Goal: Information Seeking & Learning: Learn about a topic

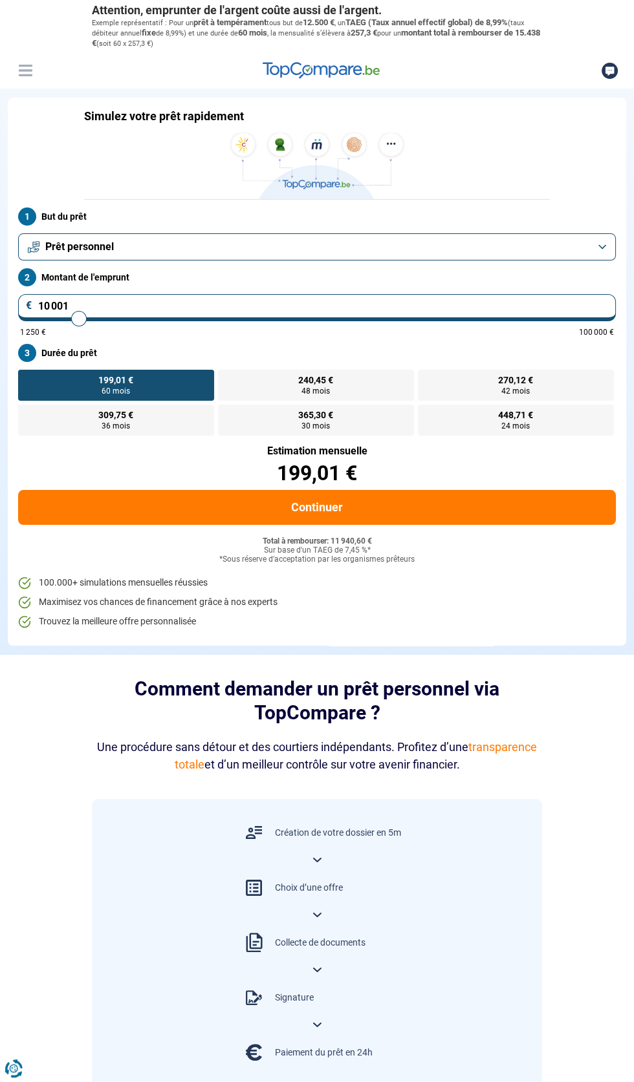
type input "9 500"
type input "9500"
type input "12 000"
type input "12000"
type input "12 500"
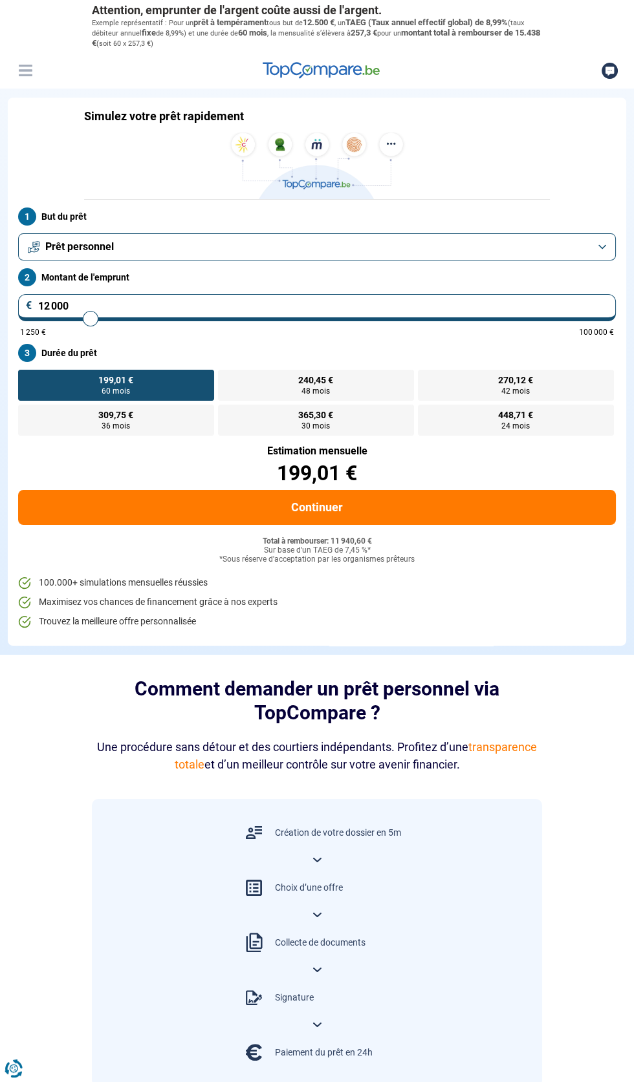
type input "12500"
type input "12 750"
type input "12750"
type input "13 000"
type input "13000"
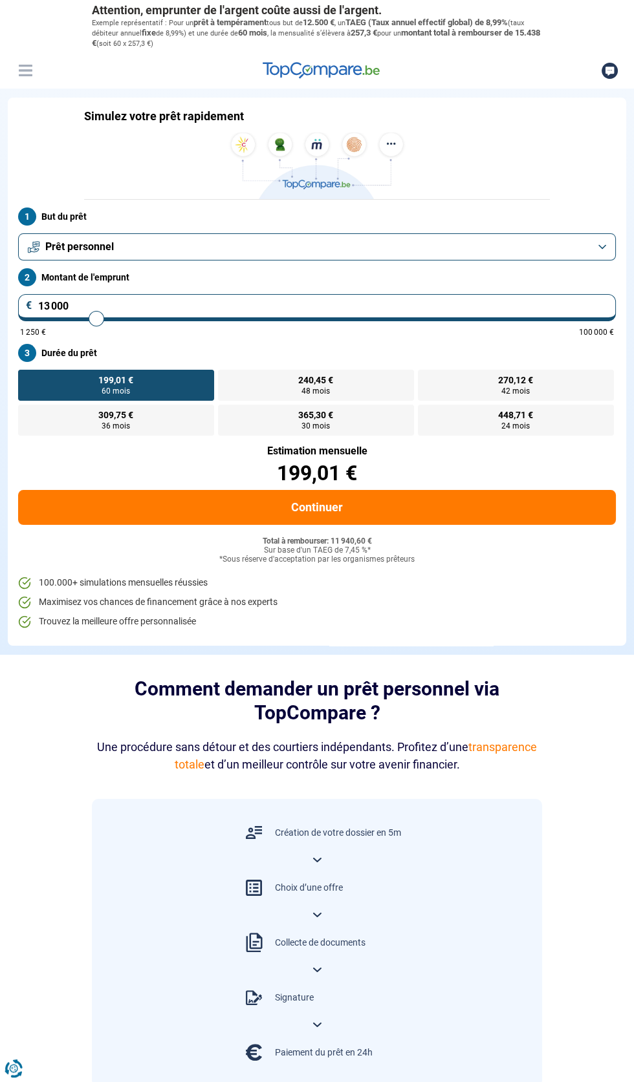
type input "13 250"
type input "13250"
type input "13 500"
type input "13500"
type input "13 750"
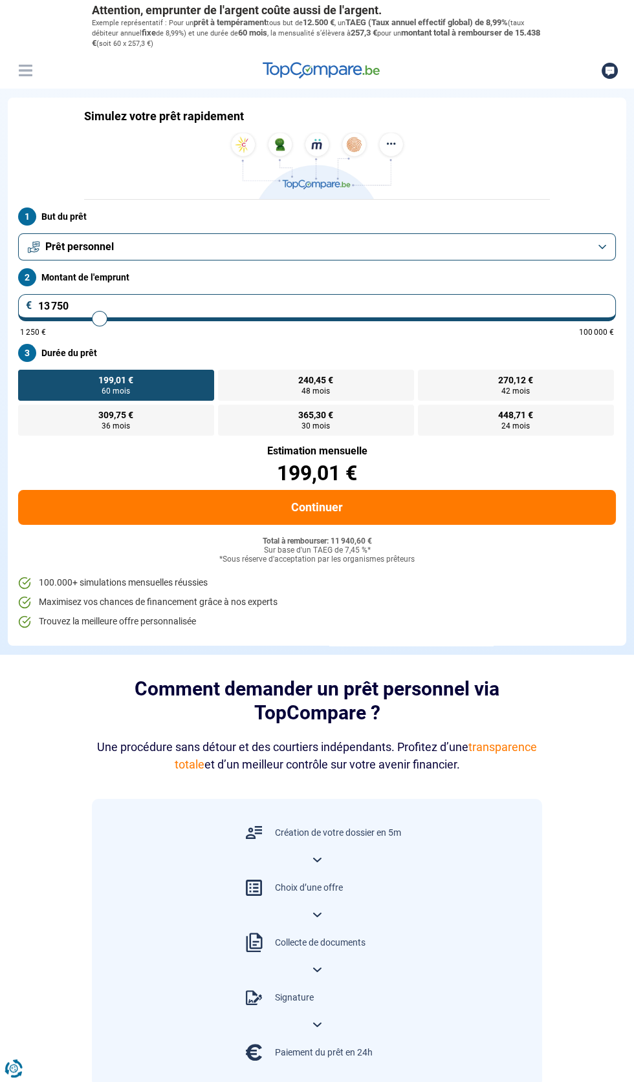
type input "13750"
type input "14 000"
type input "14000"
type input "14 250"
type input "14250"
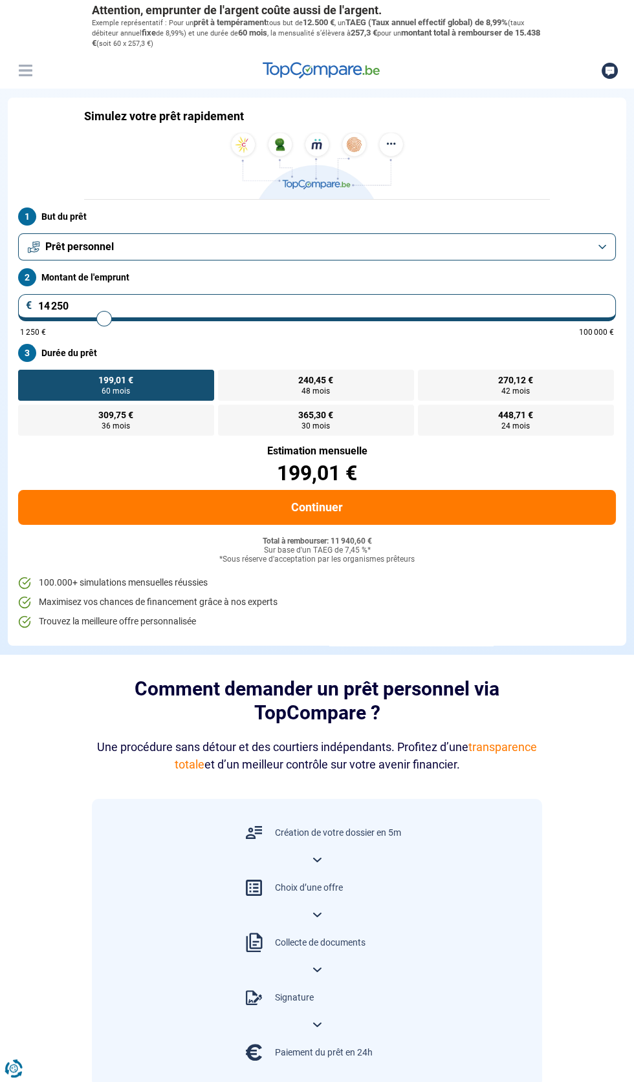
type input "14 500"
type input "14500"
type input "14 750"
type input "14750"
type input "15 000"
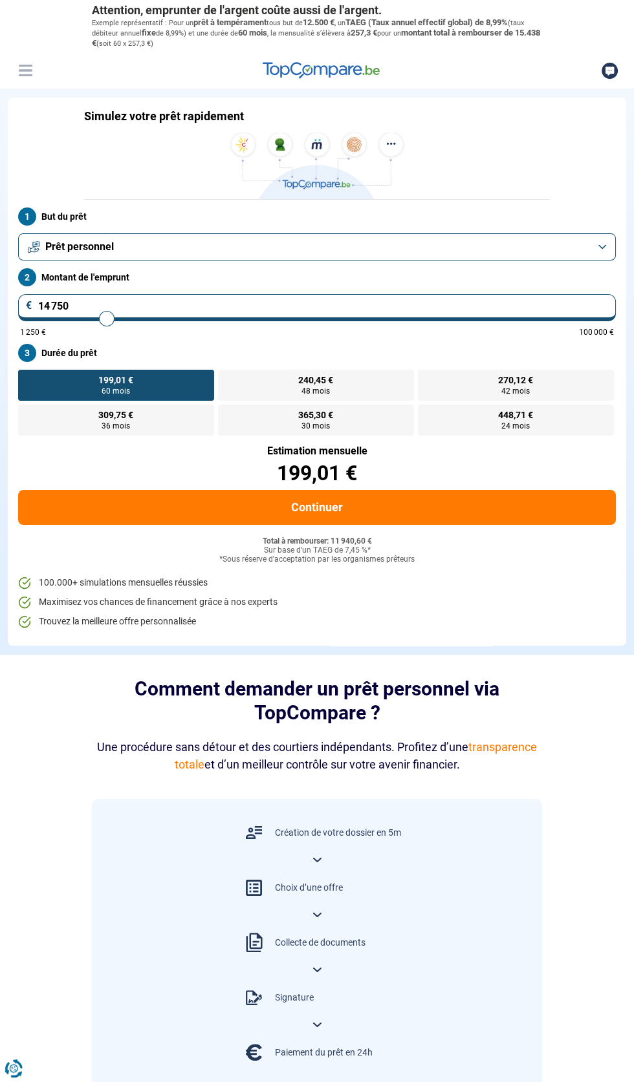
type input "15000"
type input "15 250"
type input "15250"
type input "15 500"
type input "15500"
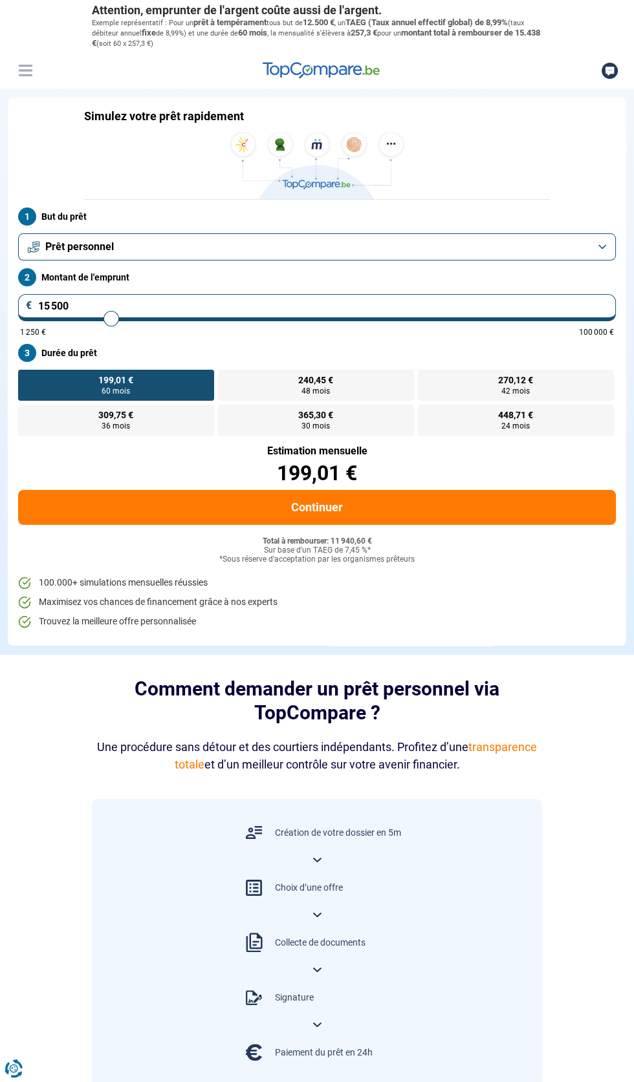
radio input "false"
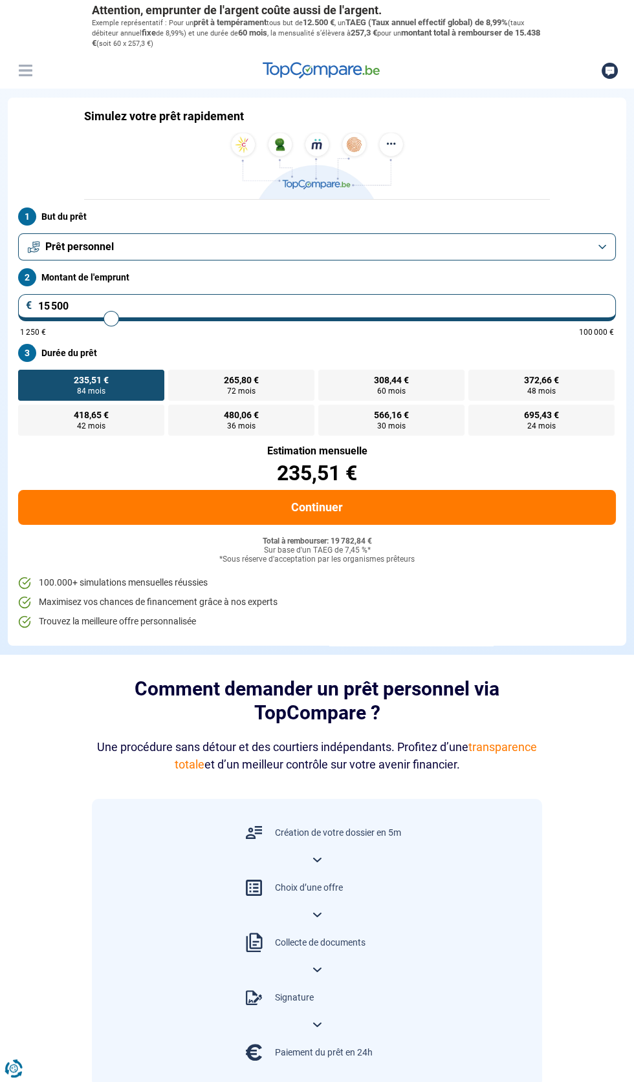
type input "14 000"
type input "14000"
type input "11 500"
type input "11250"
type input "11 250"
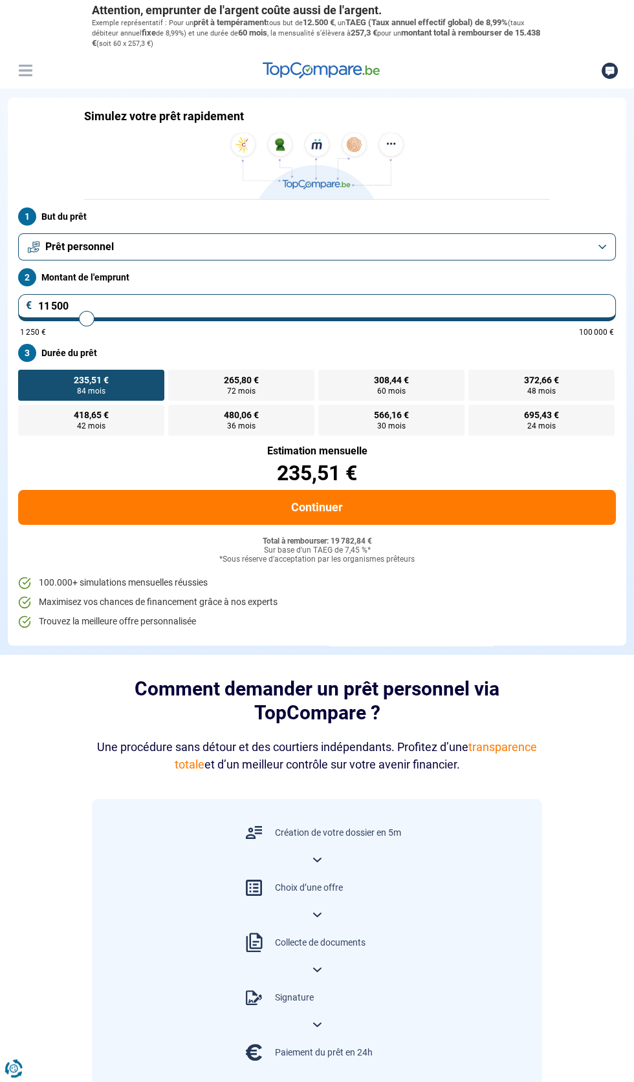
radio input "true"
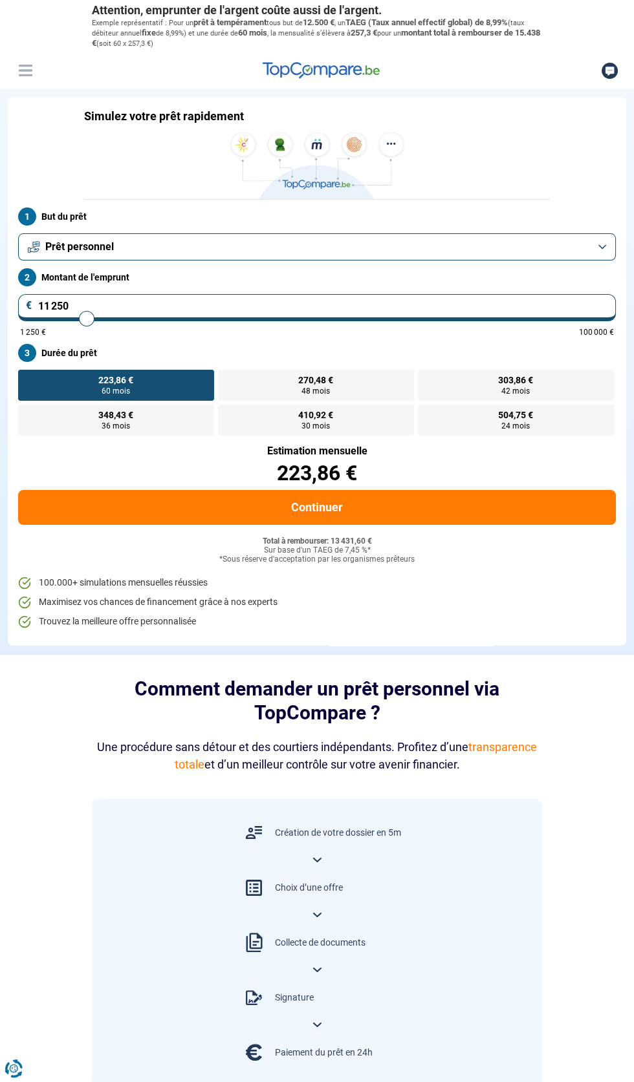
type input "10 250"
type input "12500"
type input "12 000"
type input "12000"
type input "14 500"
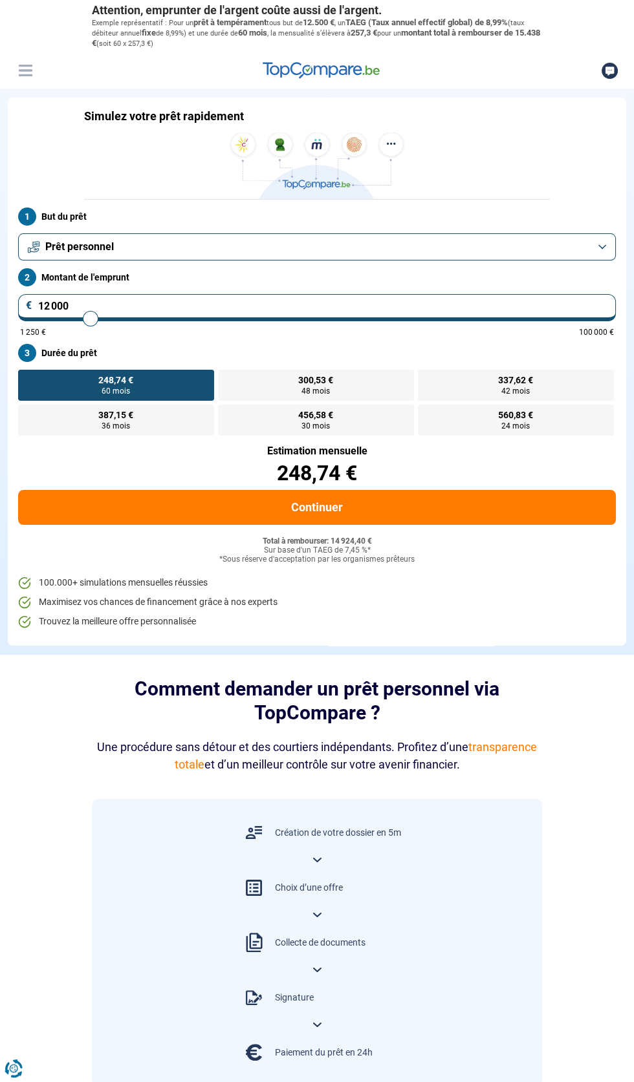
type input "14500"
type input "14 750"
type input "14750"
type input "15 000"
type input "15000"
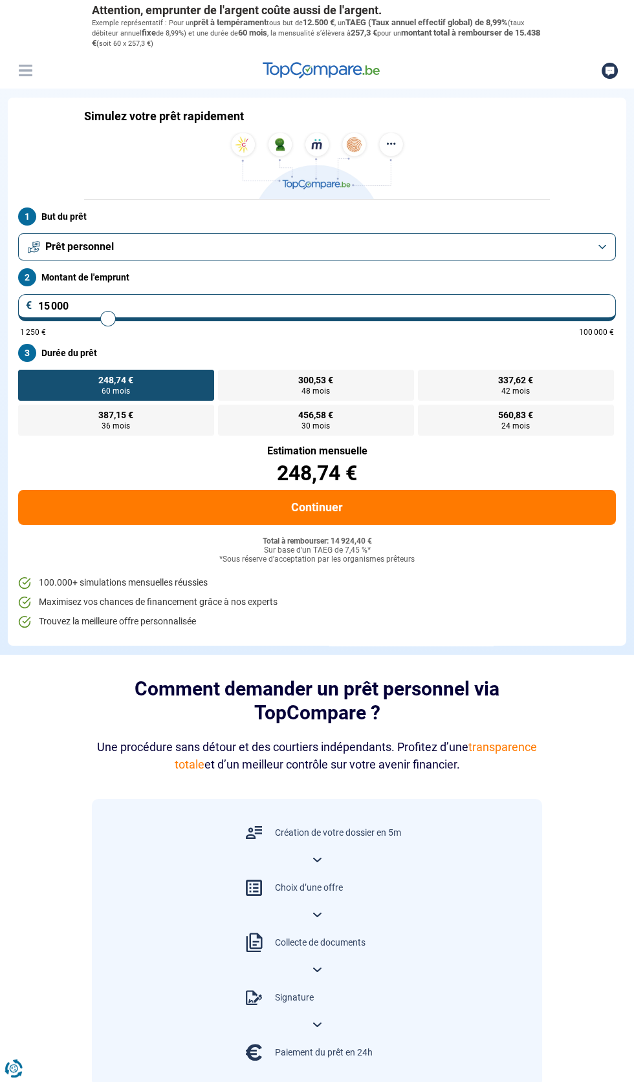
type input "15 250"
type input "15250"
radio input "false"
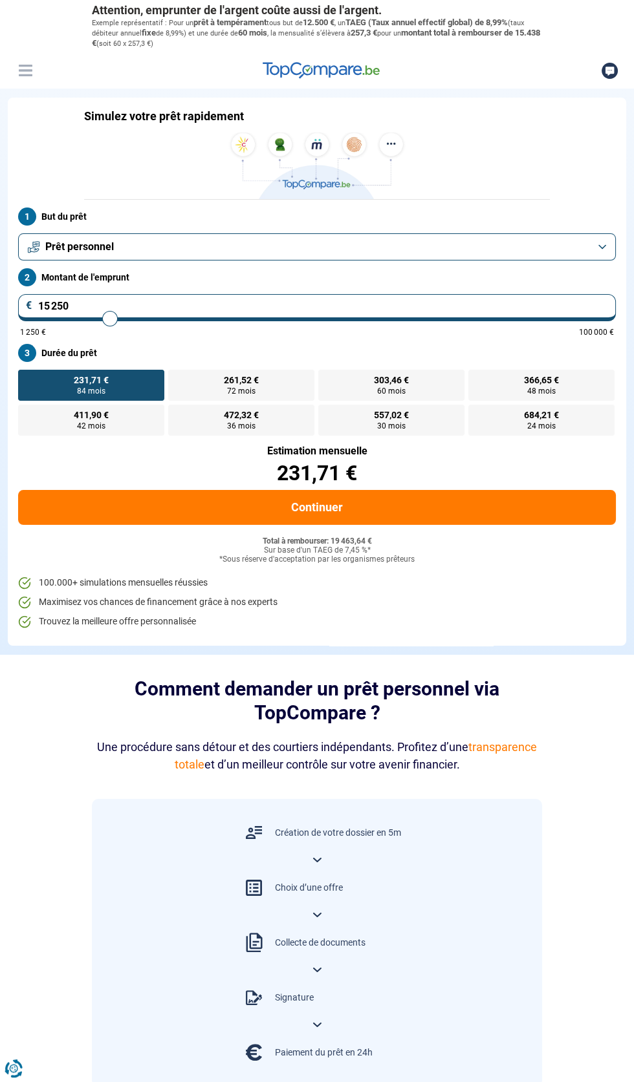
type input "15 500"
type input "15500"
click at [54, 301] on input "15 500" at bounding box center [316, 307] width 597 height 27
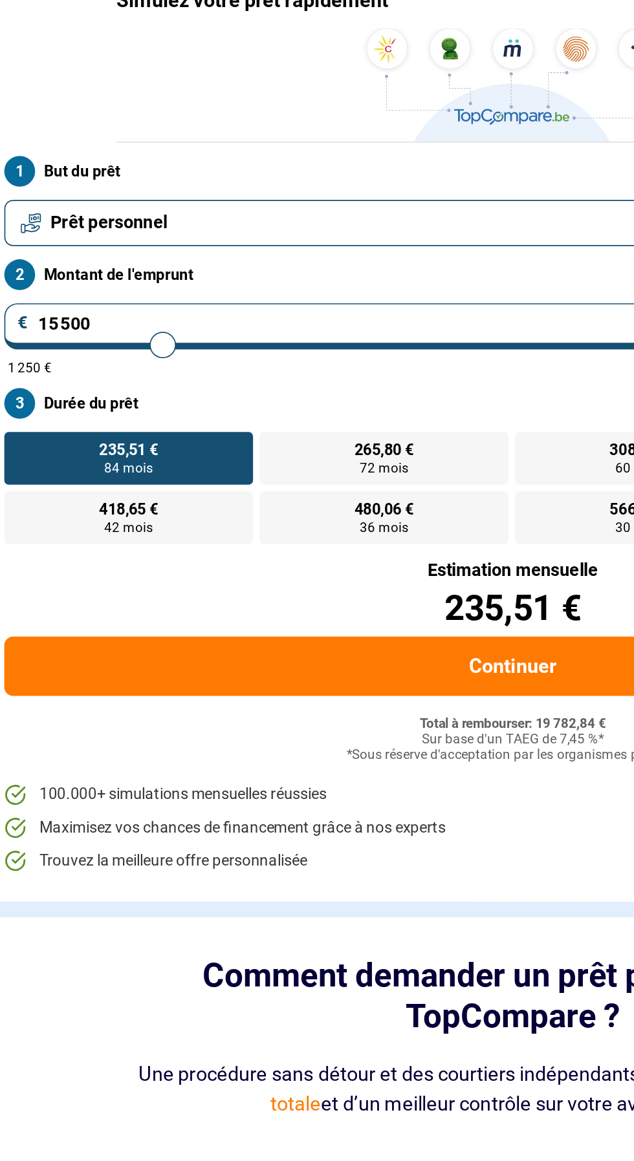
type input "1 500"
type input "1500"
type input "150"
type input "1250"
type input "15"
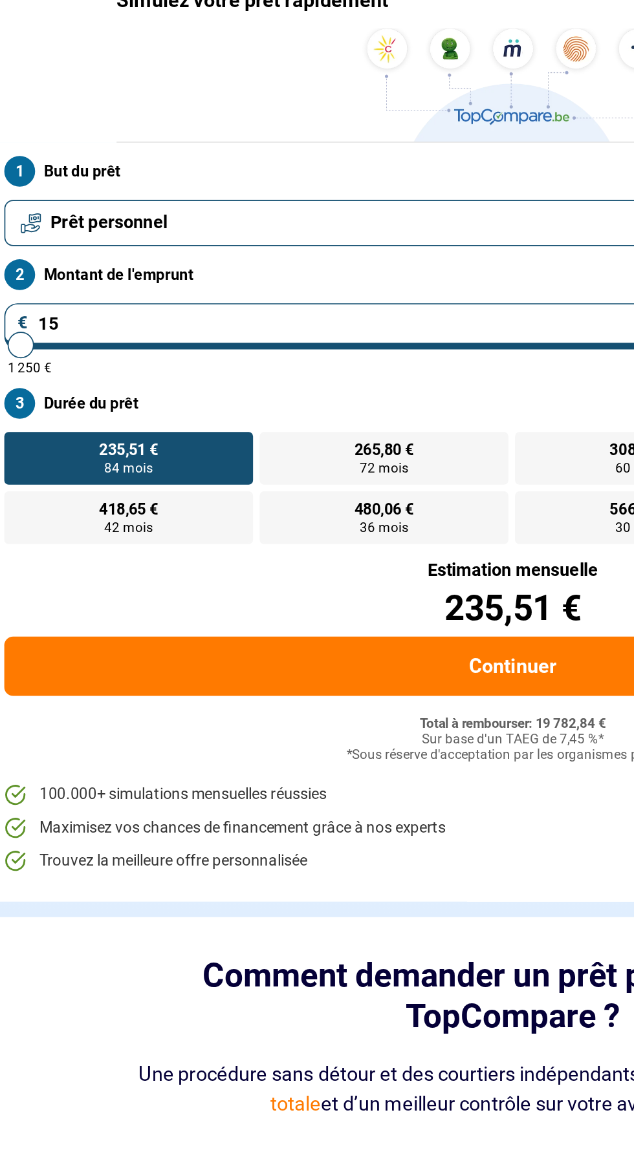
type input "1250"
type input "1"
type input "1250"
type input "13"
type input "1250"
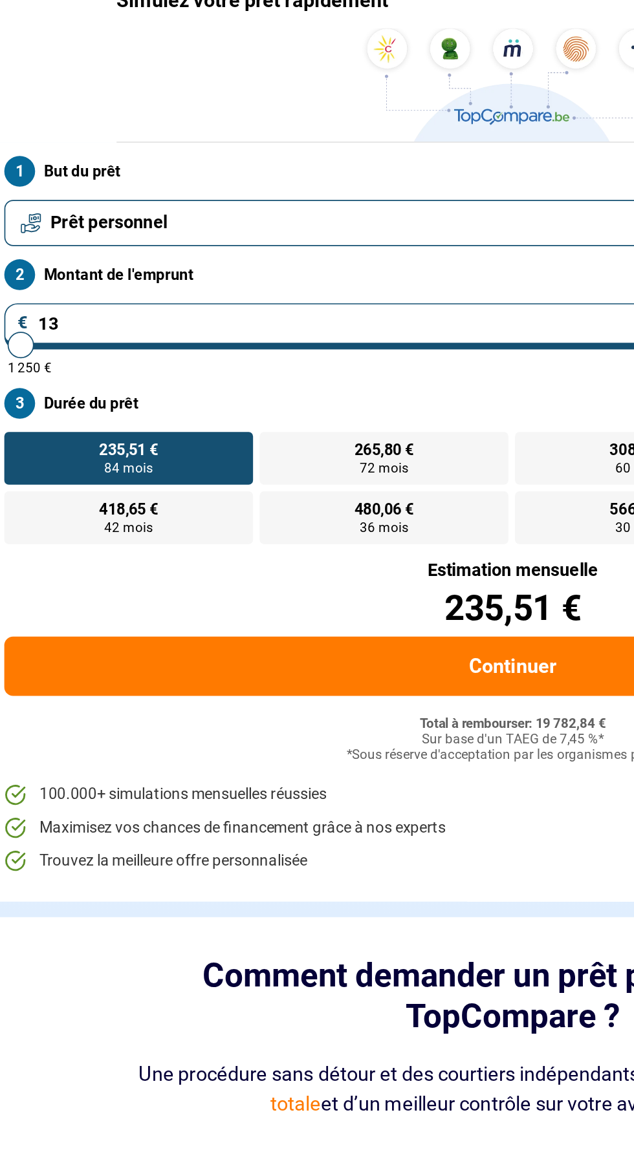
type input "130"
type input "1250"
type input "1 308"
type input "1250"
type input "130"
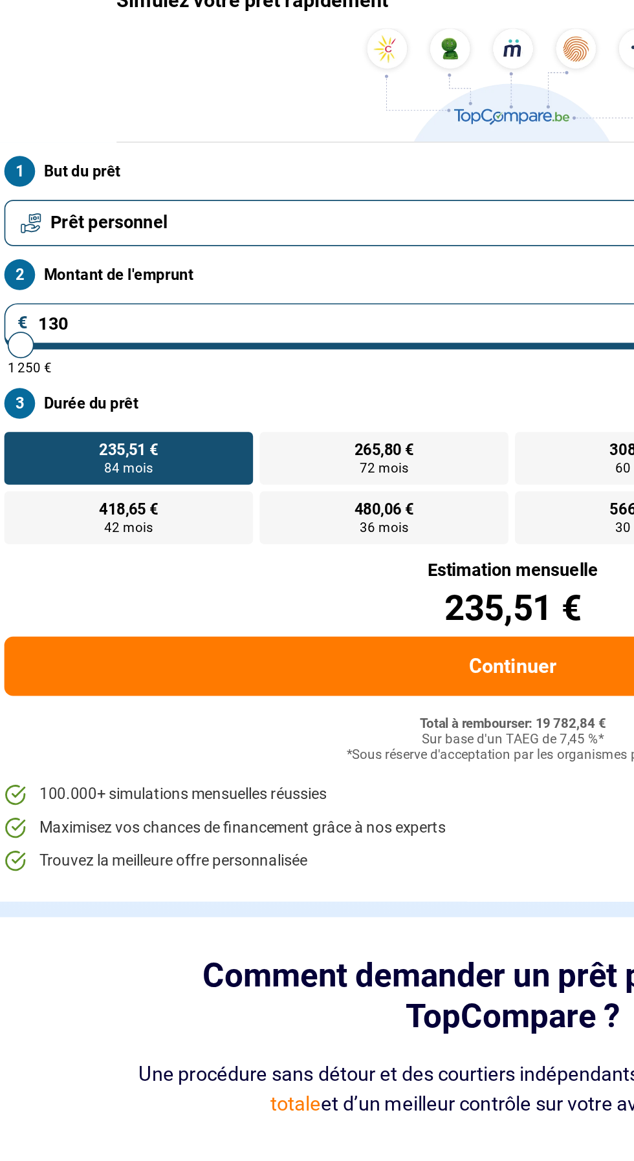
type input "1250"
type input "1 300"
type input "1250"
radio input "true"
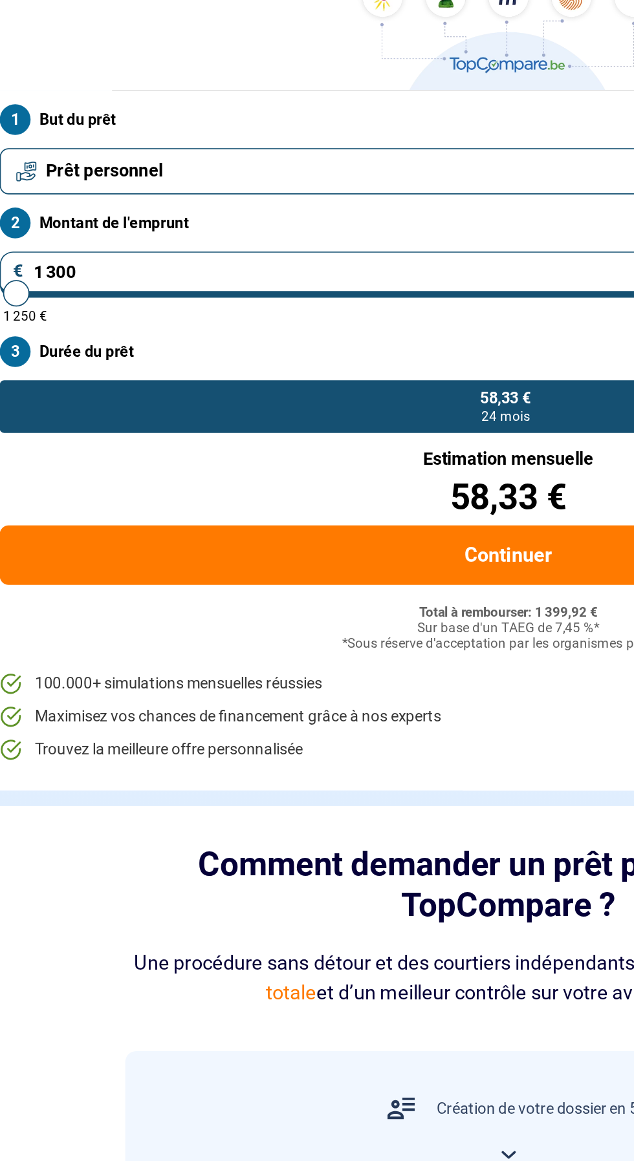
type input "13 000"
type input "13000"
radio input "false"
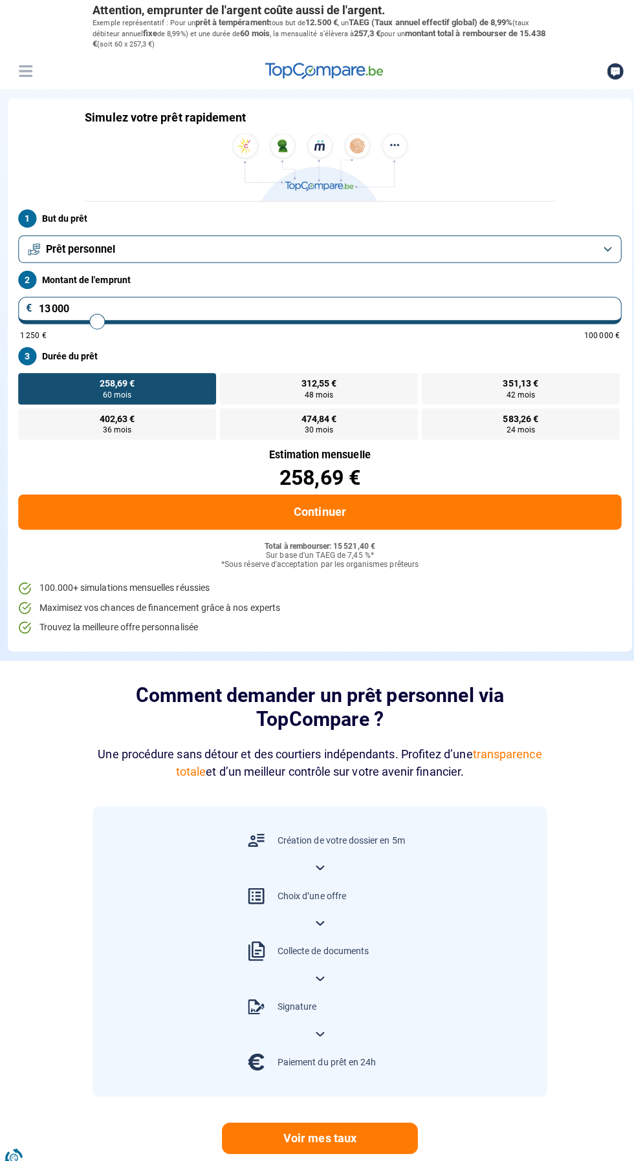
type input "13 000"
